Goal: Obtain resource: Download file/media

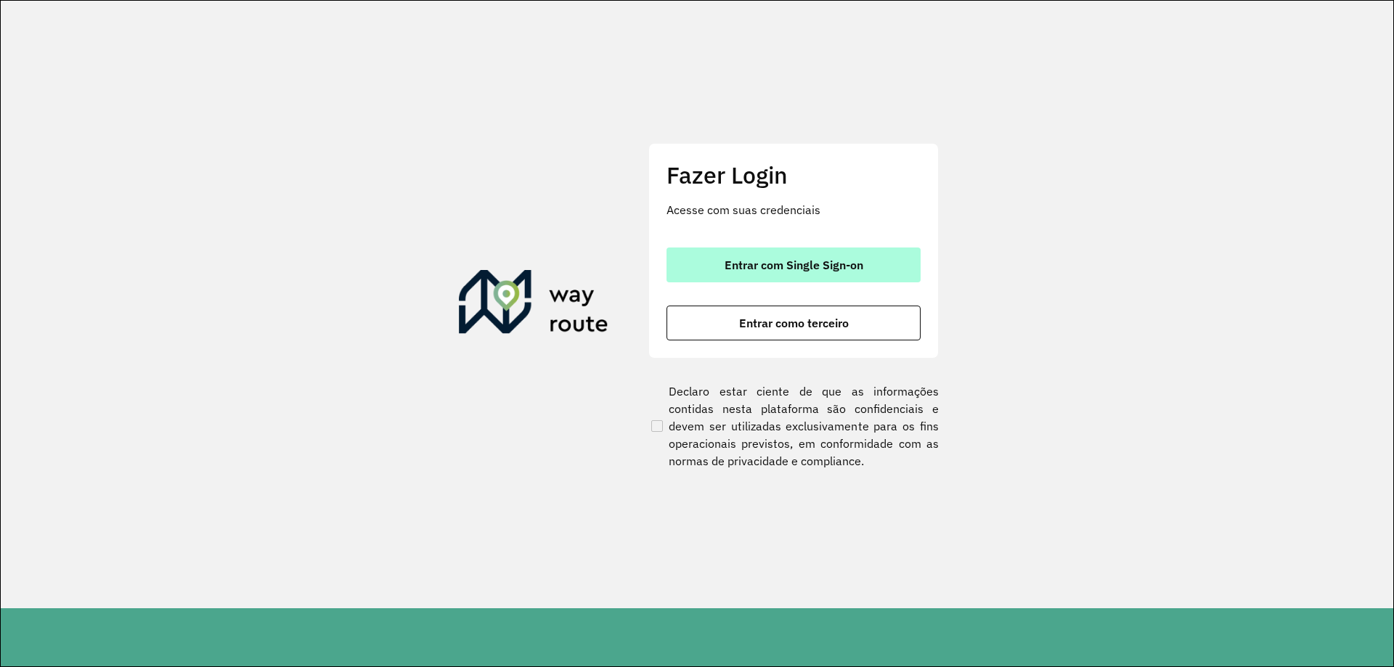
click at [866, 264] on button "Entrar com Single Sign-on" at bounding box center [794, 265] width 254 height 35
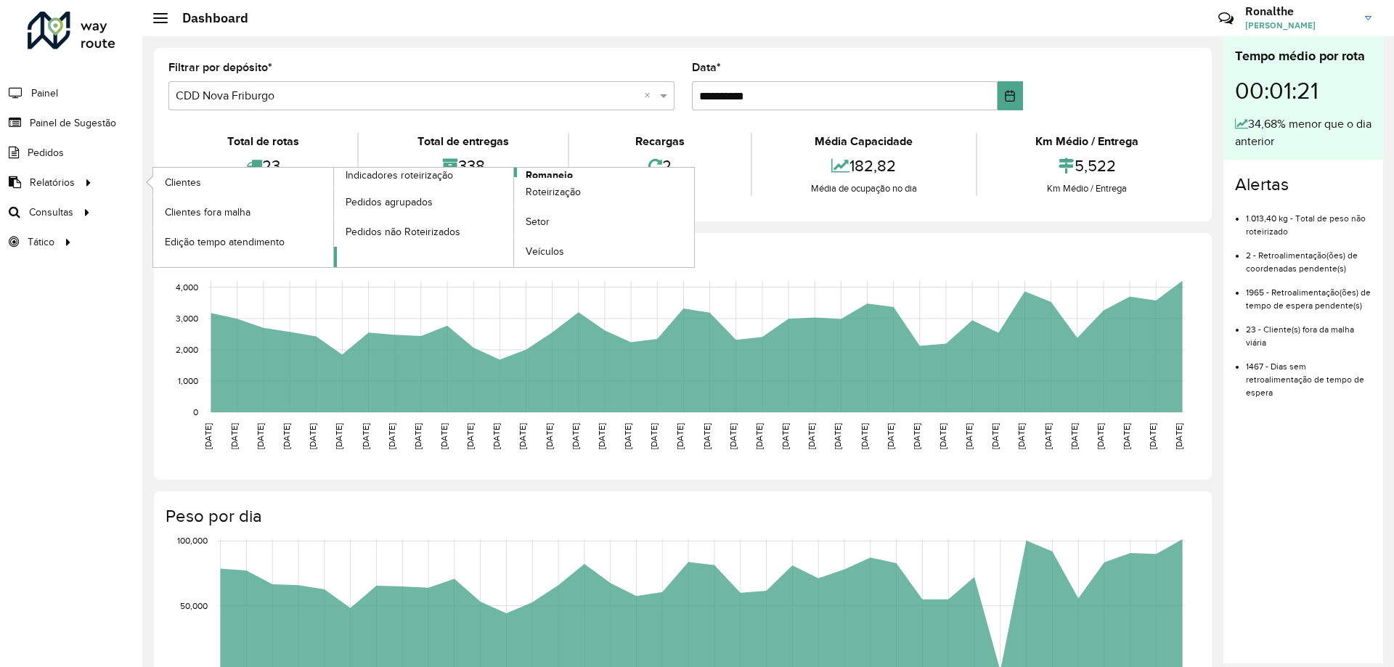
click at [547, 175] on span "Romaneio" at bounding box center [549, 175] width 47 height 15
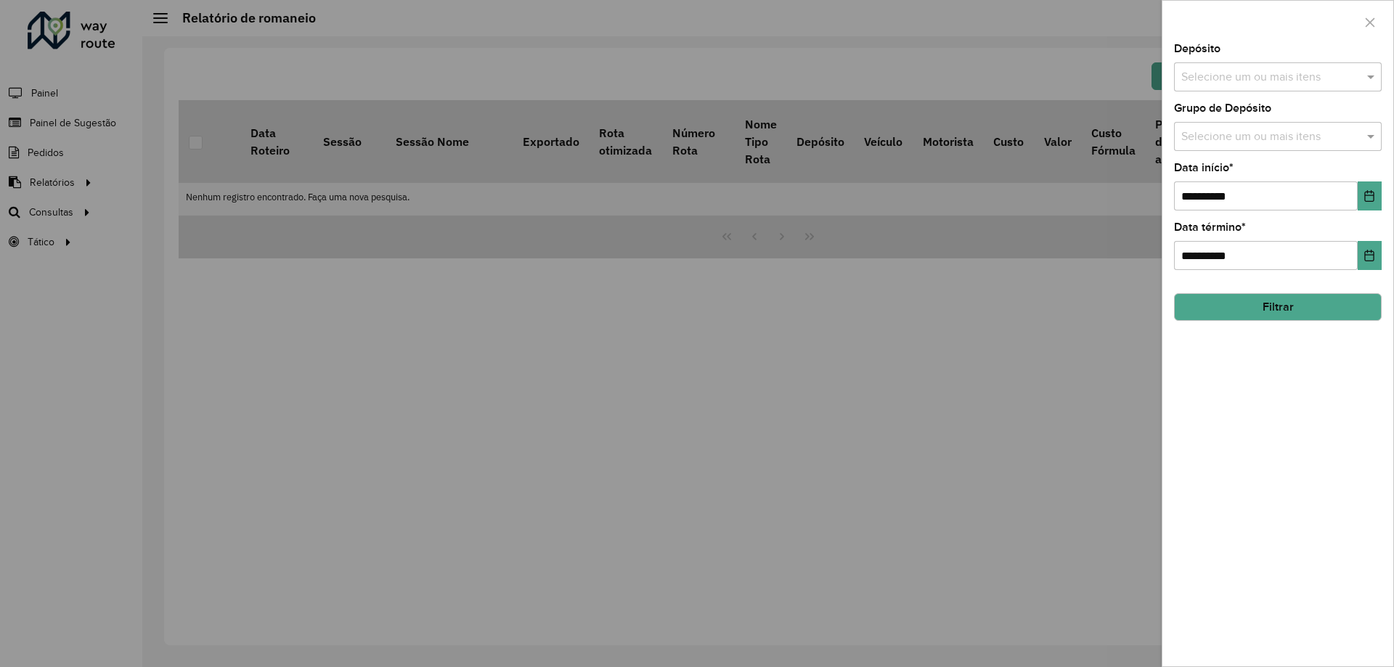
click at [1262, 89] on div "Selecione um ou mais itens" at bounding box center [1278, 76] width 208 height 29
click at [1244, 182] on div "CDD Nova Friburgo" at bounding box center [1278, 174] width 206 height 25
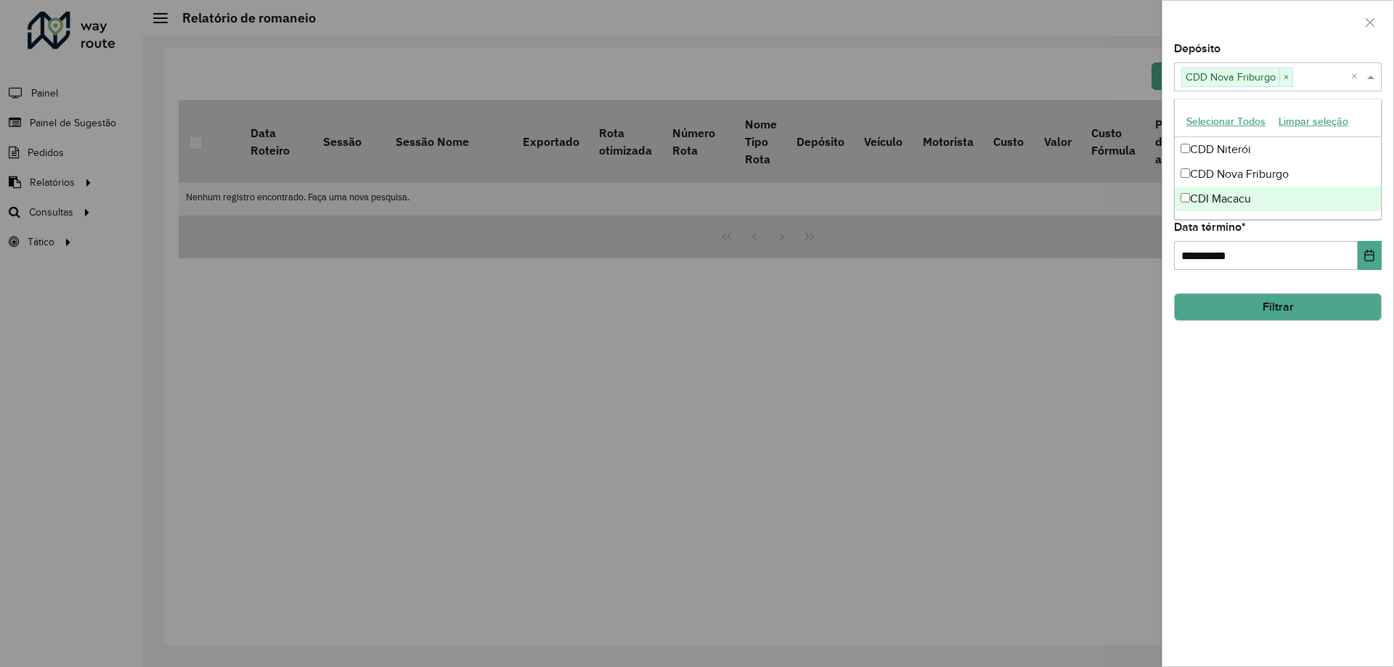
drag, startPoint x: 1303, startPoint y: 386, endPoint x: 1291, endPoint y: 356, distance: 32.6
click at [1300, 378] on div "**********" at bounding box center [1278, 355] width 231 height 623
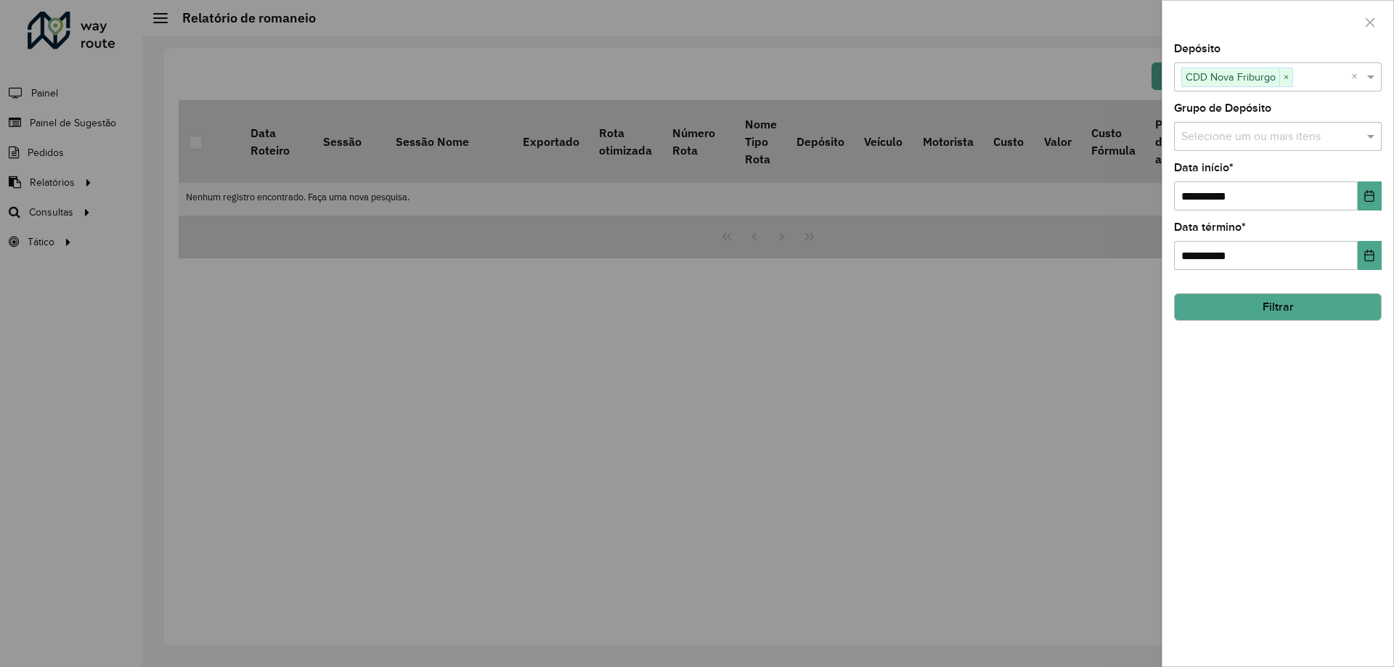
click at [1259, 135] on input "text" at bounding box center [1271, 137] width 186 height 17
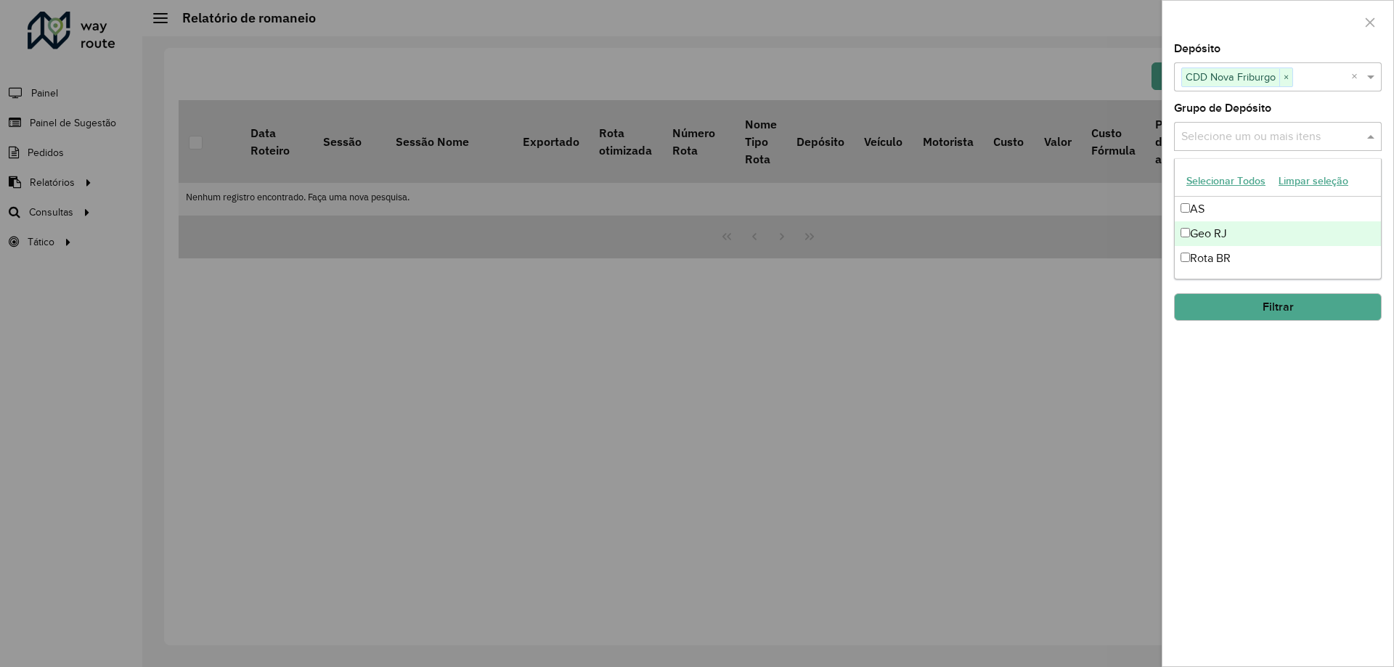
click at [1231, 234] on div "Geo RJ" at bounding box center [1278, 234] width 206 height 25
drag, startPoint x: 1270, startPoint y: 372, endPoint x: 1274, endPoint y: 355, distance: 17.1
click at [1271, 373] on div "**********" at bounding box center [1278, 355] width 231 height 623
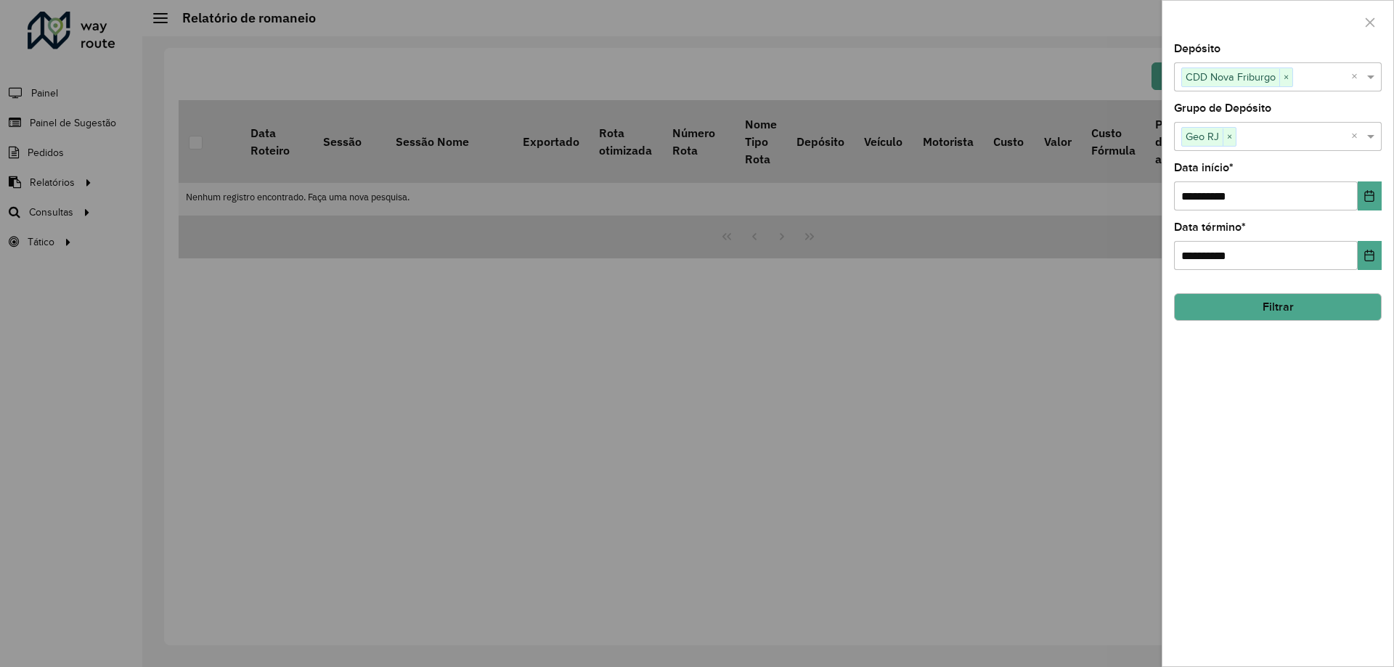
click at [1285, 312] on button "Filtrar" at bounding box center [1278, 307] width 208 height 28
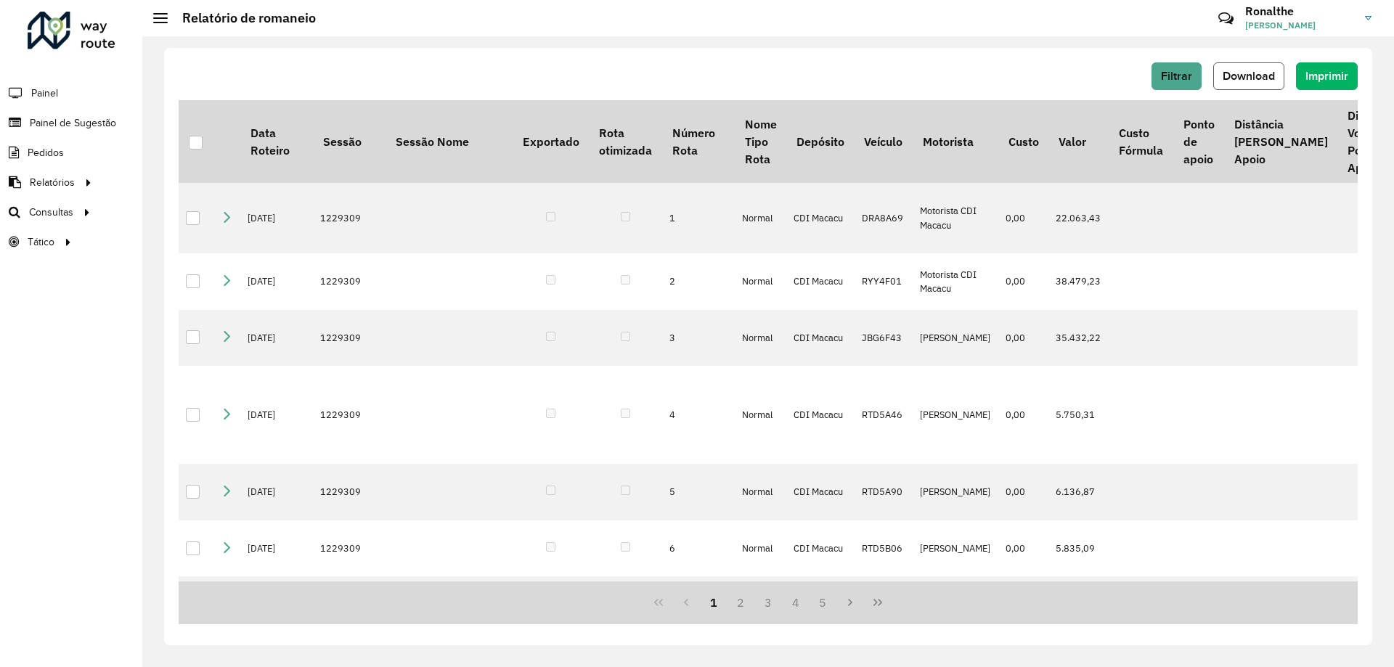
click at [1266, 74] on span "Download" at bounding box center [1249, 76] width 52 height 12
